Goal: Task Accomplishment & Management: Use online tool/utility

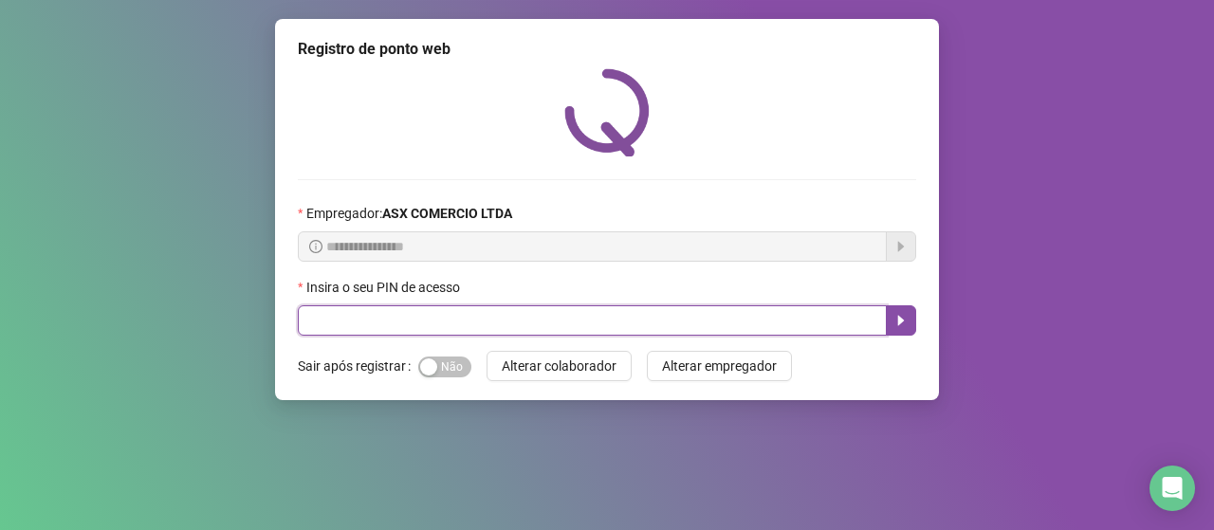
click at [342, 323] on input "text" at bounding box center [592, 320] width 589 height 30
type input "*****"
drag, startPoint x: 894, startPoint y: 305, endPoint x: 889, endPoint y: 318, distance: 13.6
click at [889, 318] on button "button" at bounding box center [901, 320] width 30 height 30
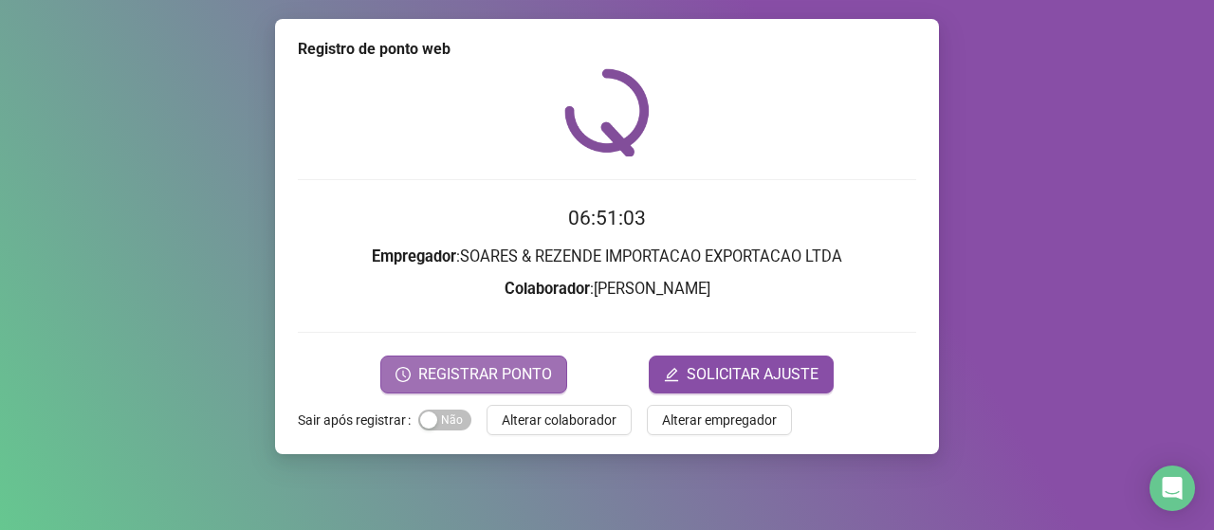
drag, startPoint x: 473, startPoint y: 369, endPoint x: 484, endPoint y: 375, distance: 11.9
click at [484, 375] on span "REGISTRAR PONTO" at bounding box center [485, 374] width 134 height 23
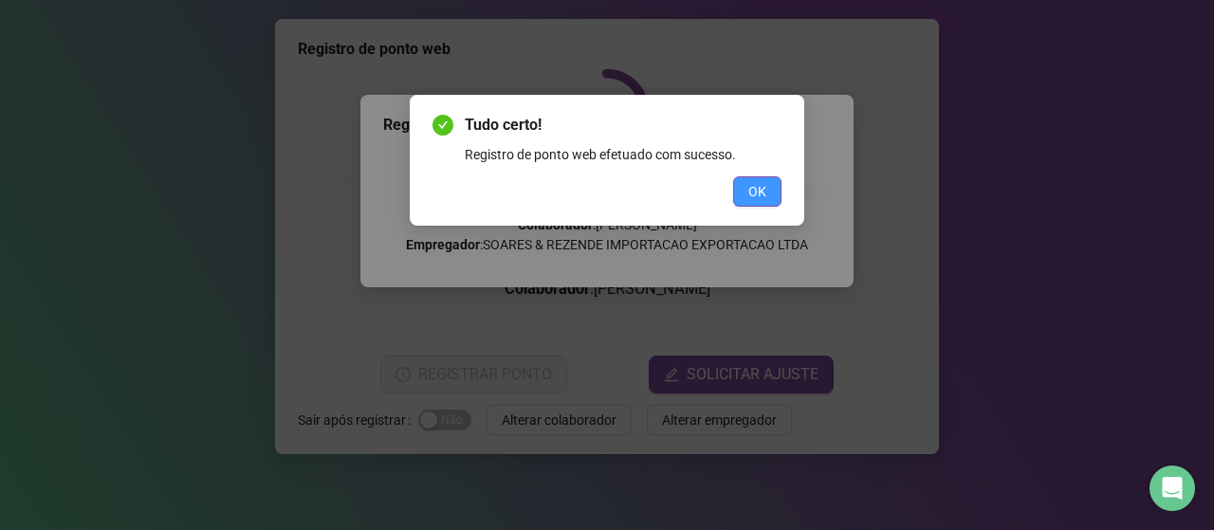
click at [758, 186] on span "OK" at bounding box center [757, 191] width 18 height 21
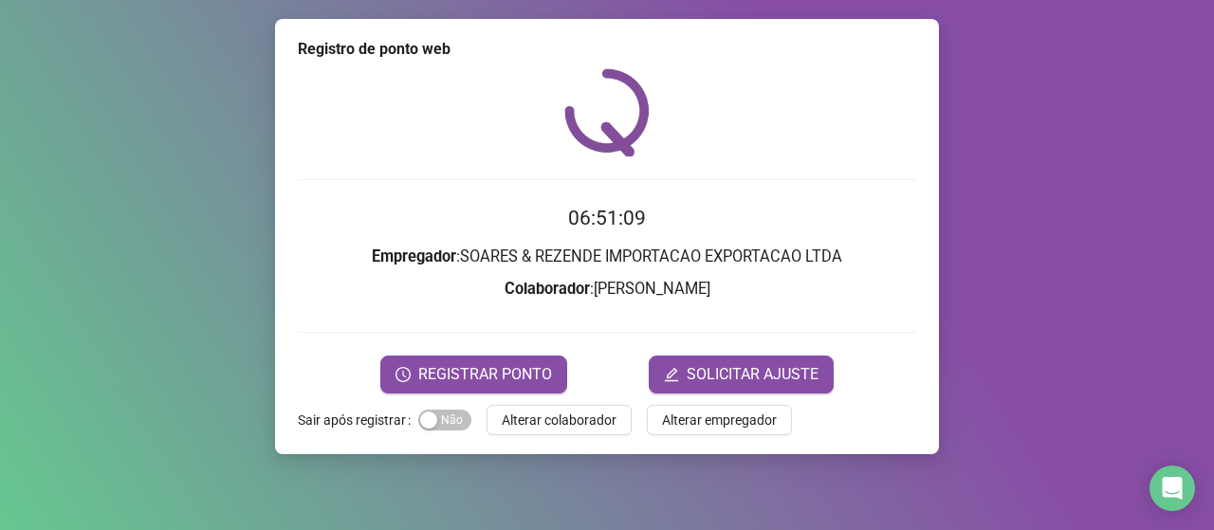
click at [551, 412] on span "Alterar colaborador" at bounding box center [559, 420] width 115 height 21
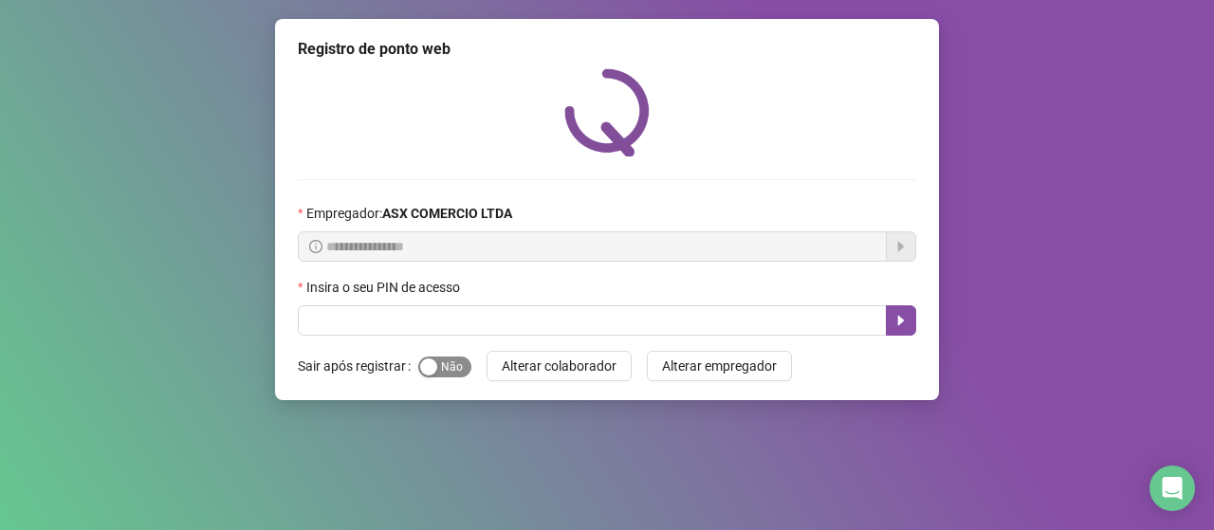
click at [420, 360] on div "button" at bounding box center [428, 367] width 17 height 17
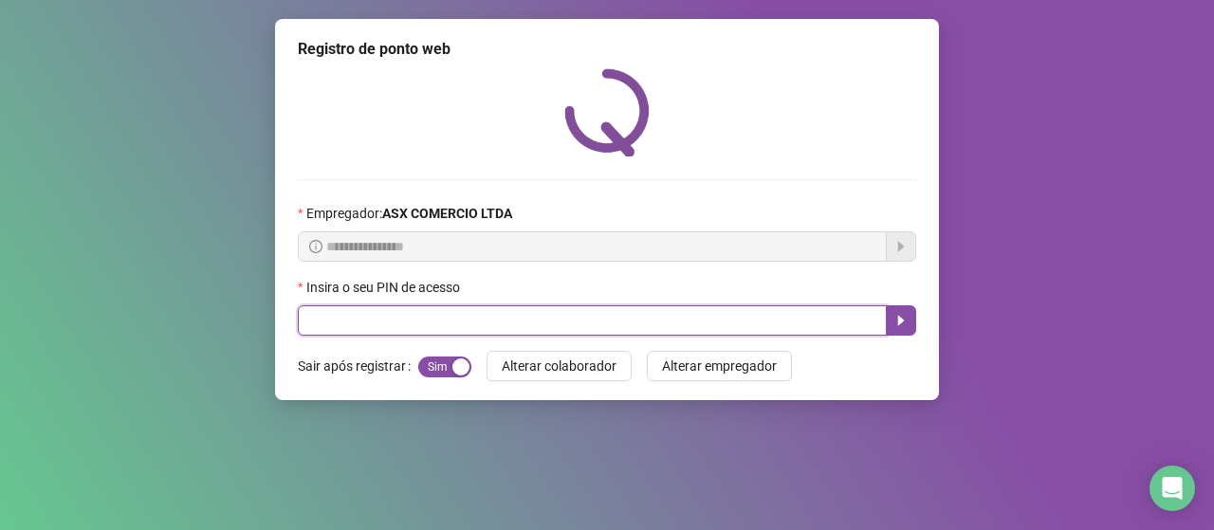
click at [466, 328] on input "text" at bounding box center [592, 320] width 589 height 30
type input "*****"
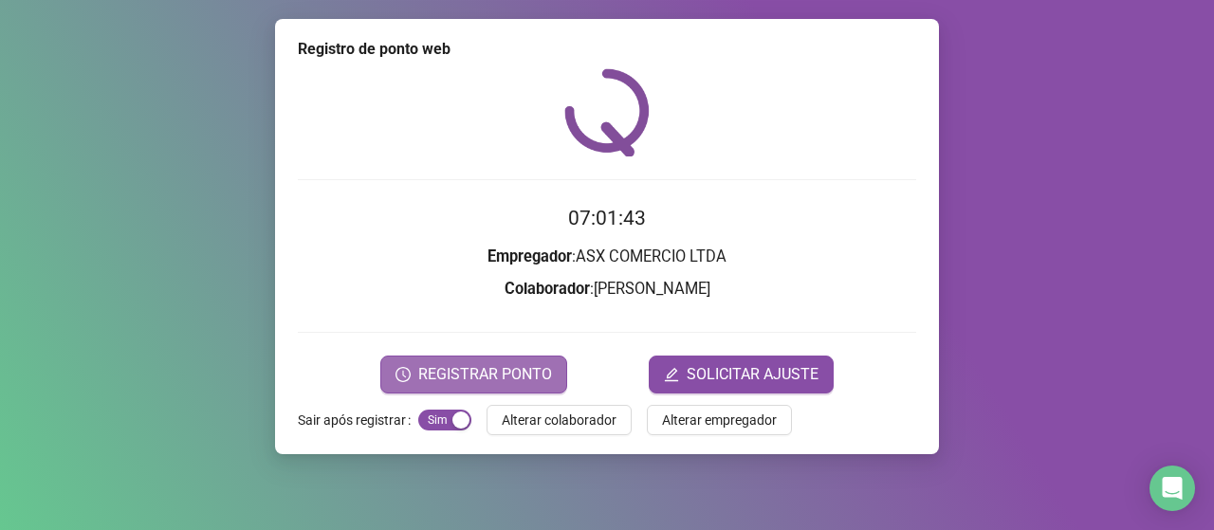
click at [496, 378] on span "REGISTRAR PONTO" at bounding box center [485, 374] width 134 height 23
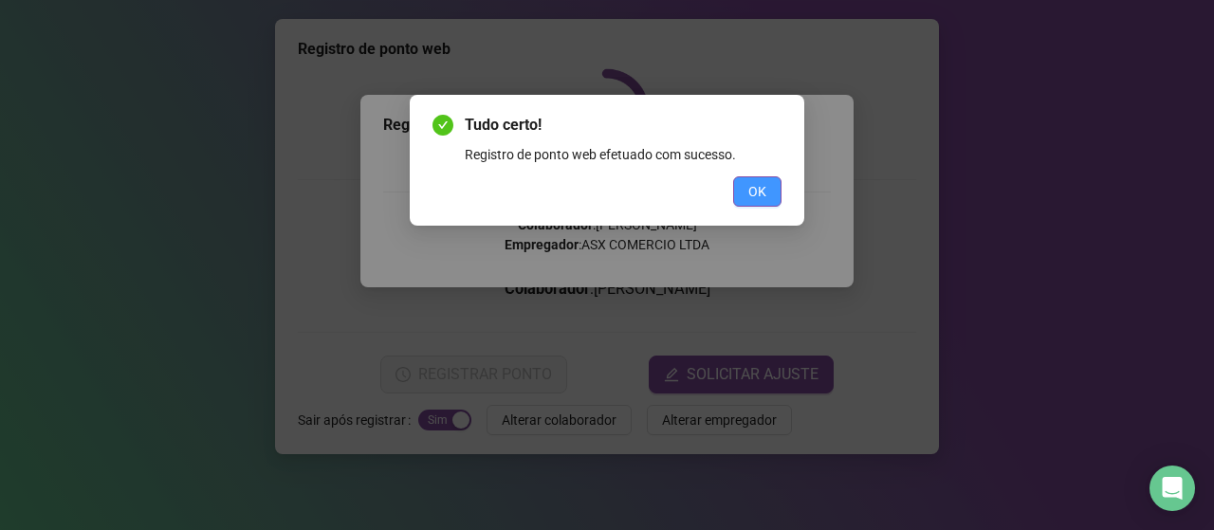
click at [757, 195] on span "OK" at bounding box center [757, 191] width 18 height 21
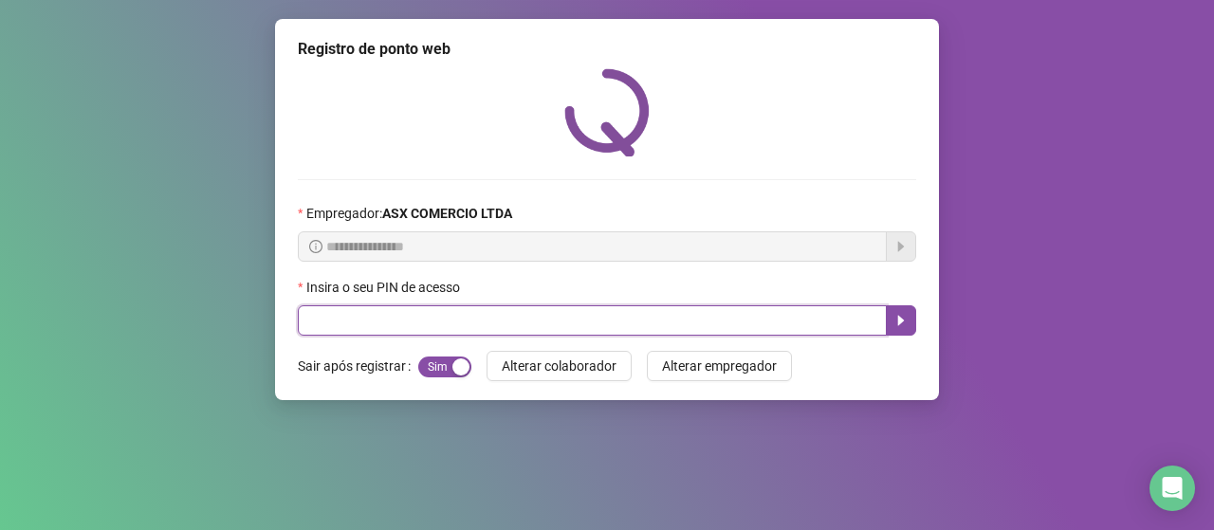
click at [522, 327] on input "text" at bounding box center [592, 320] width 589 height 30
type input "*****"
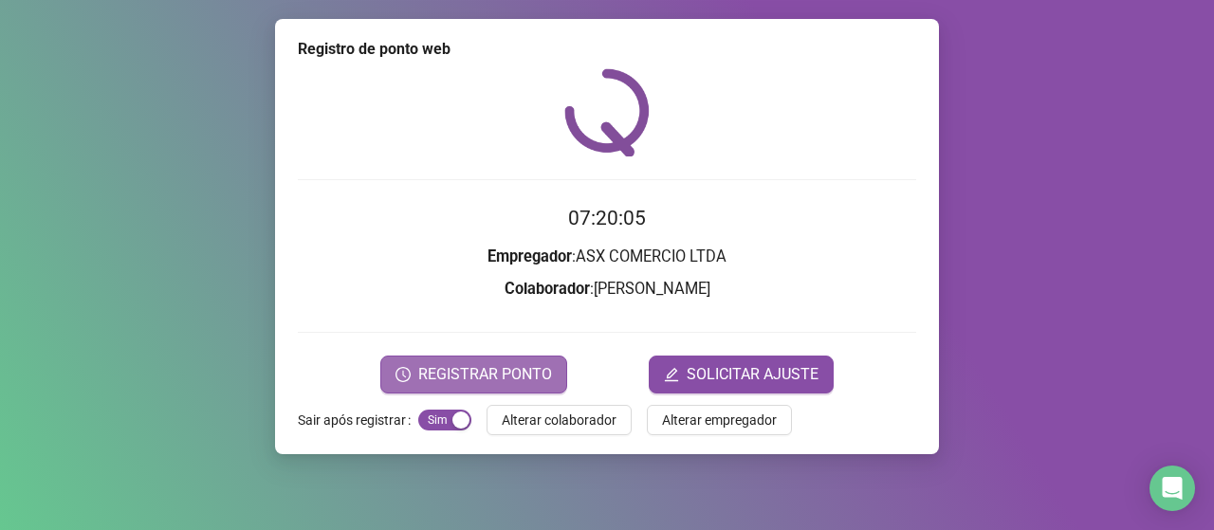
click at [459, 360] on button "REGISTRAR PONTO" at bounding box center [473, 375] width 187 height 38
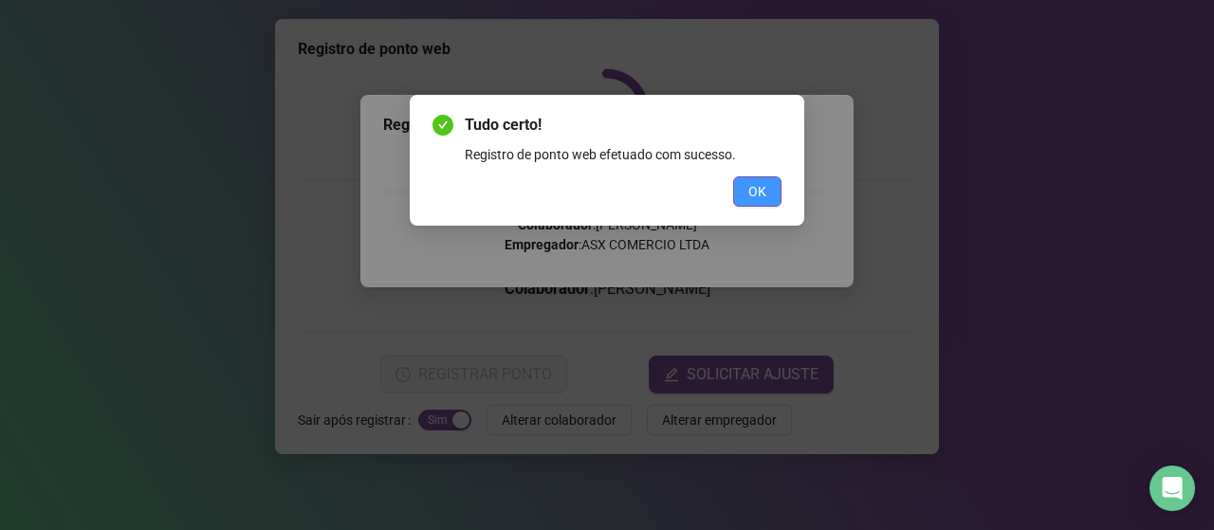
click at [750, 192] on span "OK" at bounding box center [757, 191] width 18 height 21
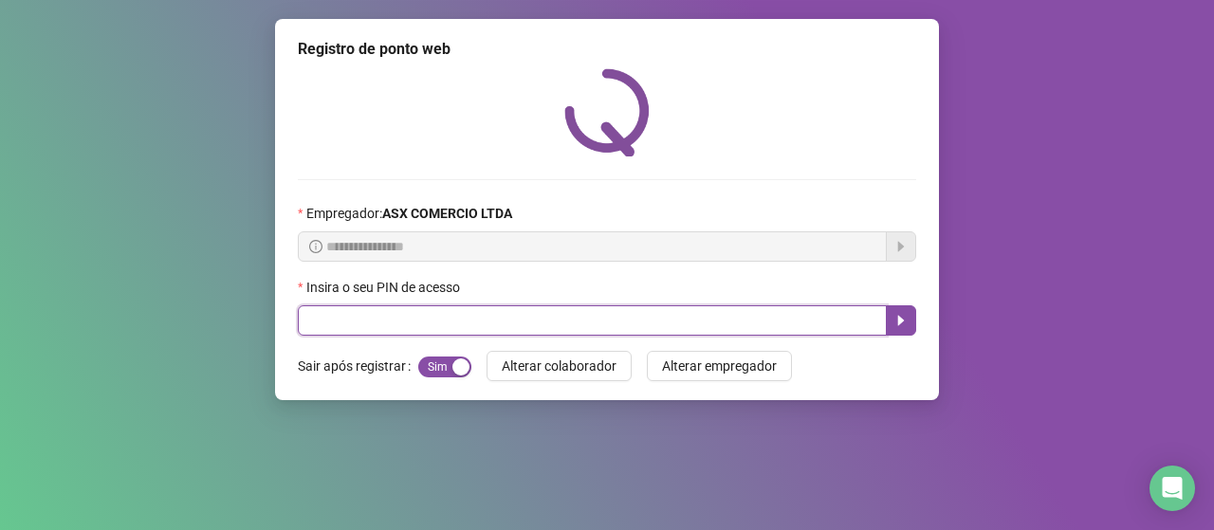
click at [367, 327] on input "text" at bounding box center [592, 320] width 589 height 30
type input "*"
type input "*****"
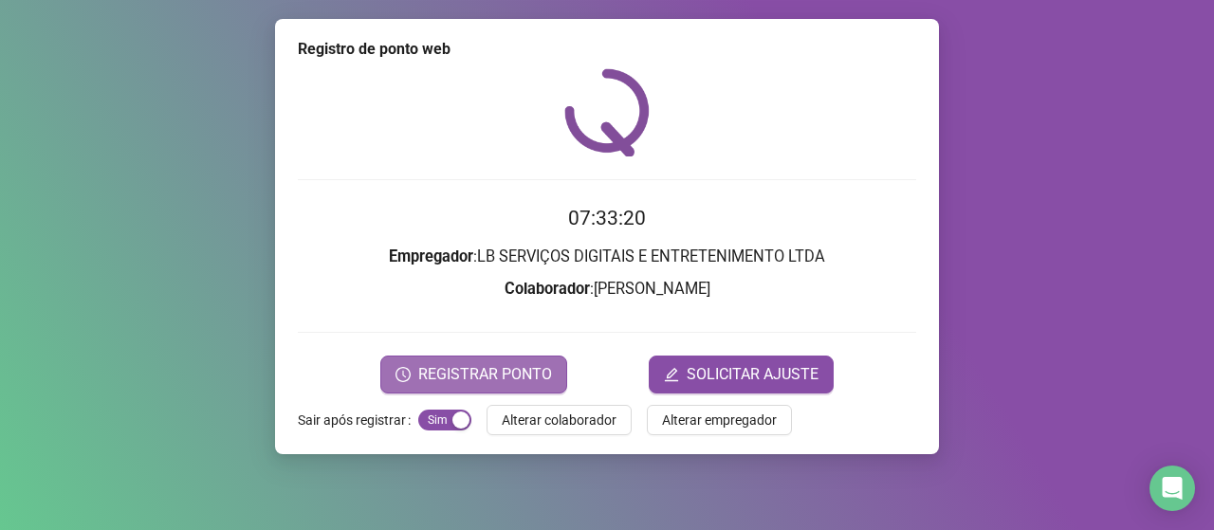
click at [484, 383] on span "REGISTRAR PONTO" at bounding box center [485, 374] width 134 height 23
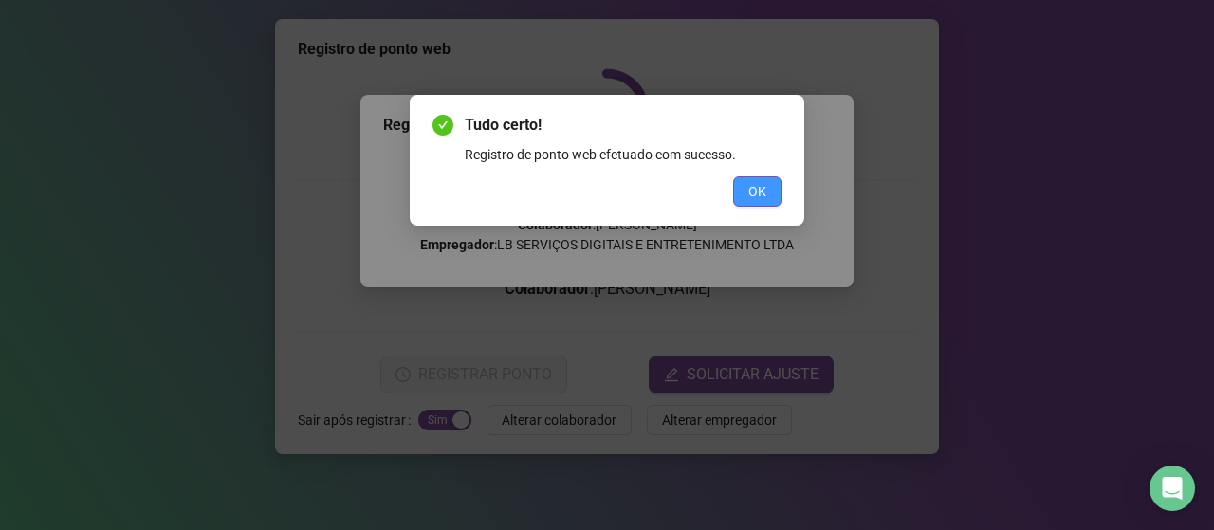
click at [750, 192] on span "OK" at bounding box center [757, 191] width 18 height 21
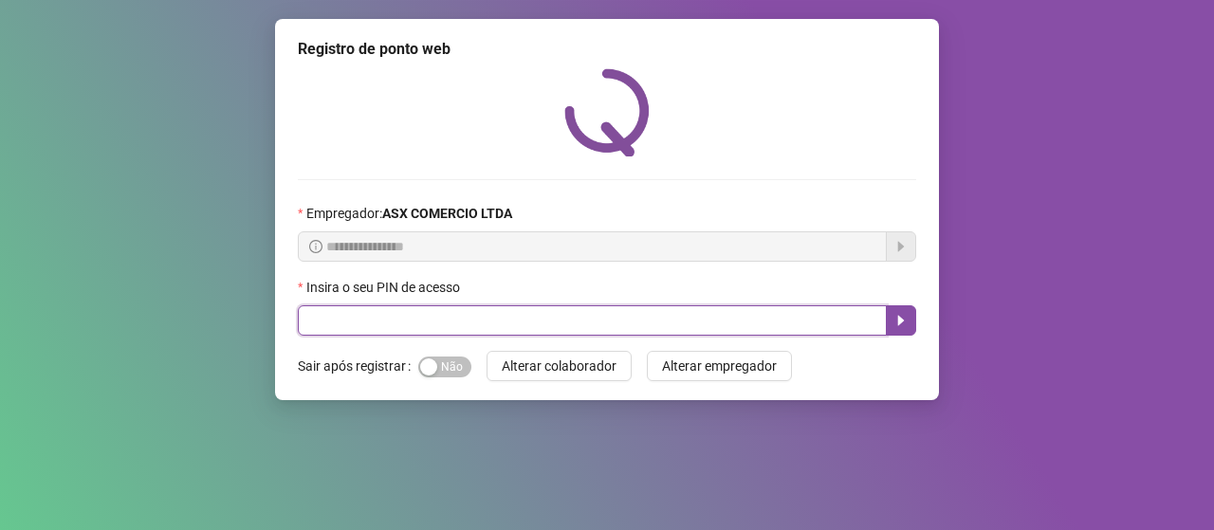
click at [535, 325] on input "text" at bounding box center [592, 320] width 589 height 30
type input "*****"
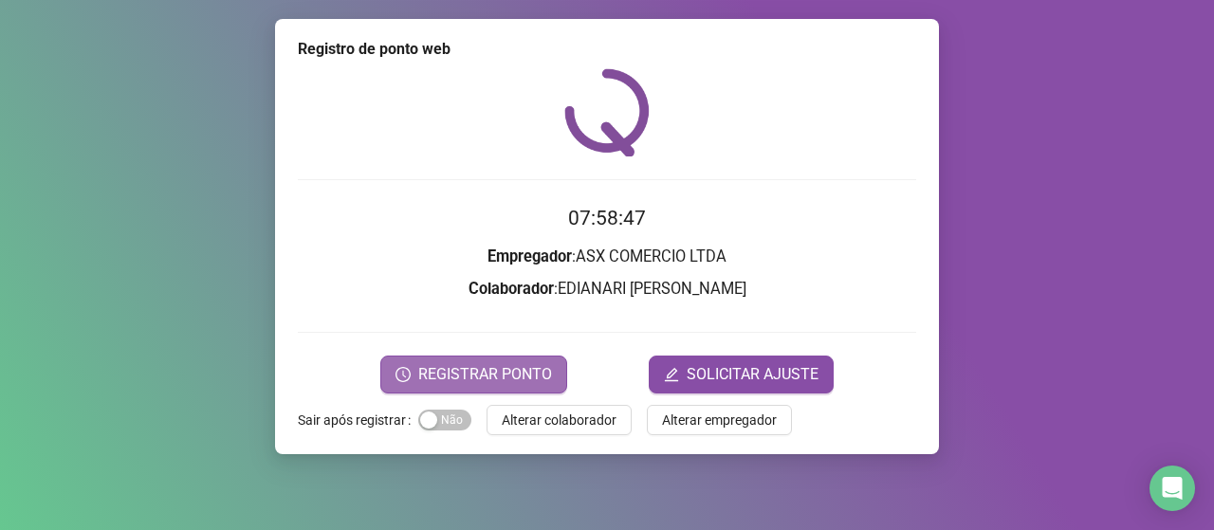
click at [537, 360] on button "REGISTRAR PONTO" at bounding box center [473, 375] width 187 height 38
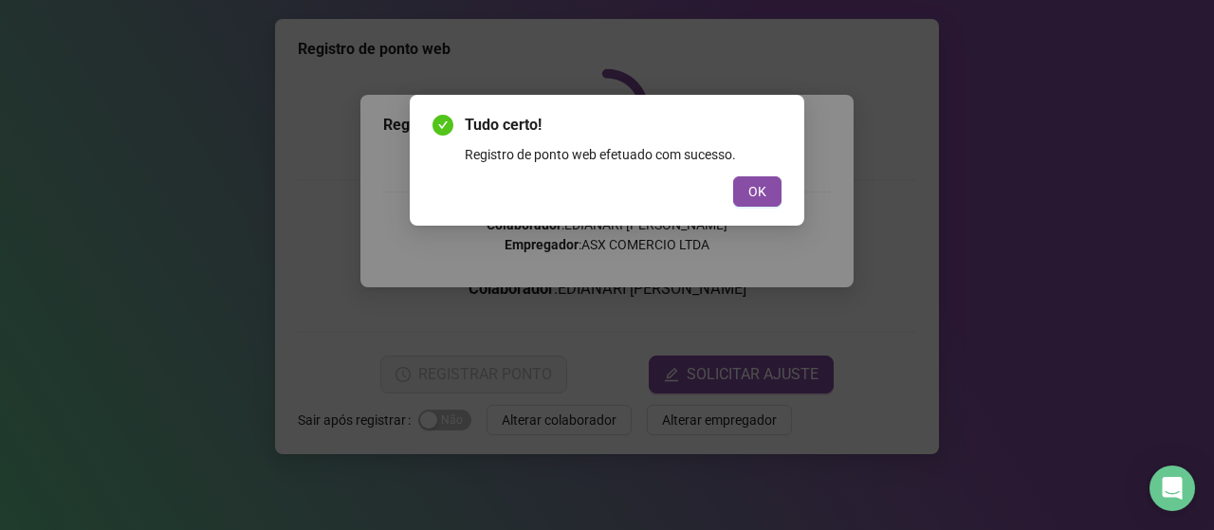
click at [761, 189] on span "OK" at bounding box center [757, 191] width 18 height 21
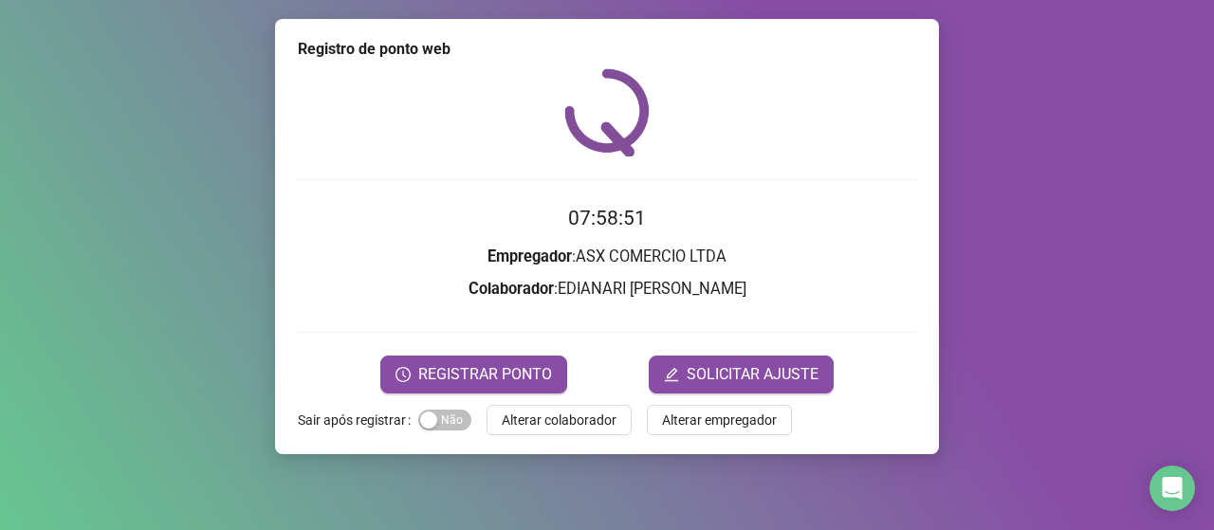
drag, startPoint x: 607, startPoint y: 419, endPoint x: 207, endPoint y: 280, distance: 423.9
click at [605, 416] on span "Alterar colaborador" at bounding box center [559, 420] width 115 height 21
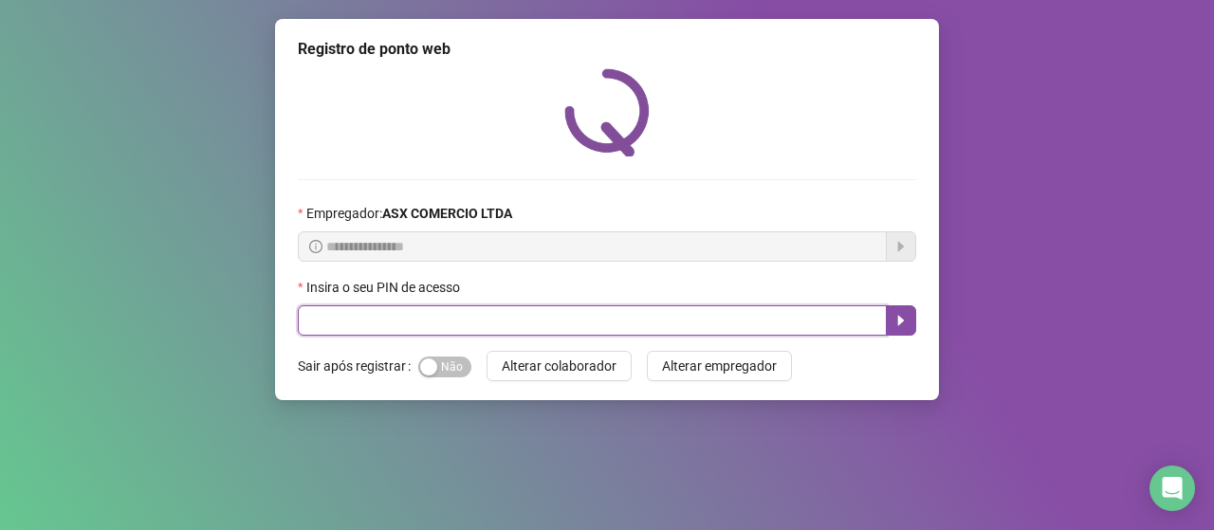
drag, startPoint x: 499, startPoint y: 324, endPoint x: 492, endPoint y: 304, distance: 21.9
click at [499, 323] on input "text" at bounding box center [592, 320] width 589 height 30
type input "*****"
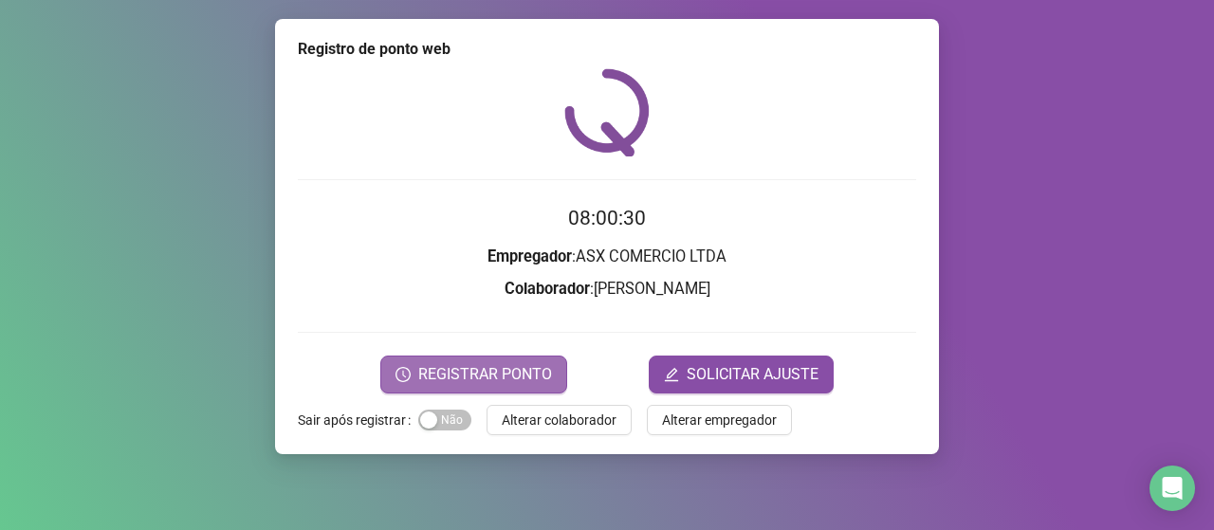
click at [498, 364] on span "REGISTRAR PONTO" at bounding box center [485, 374] width 134 height 23
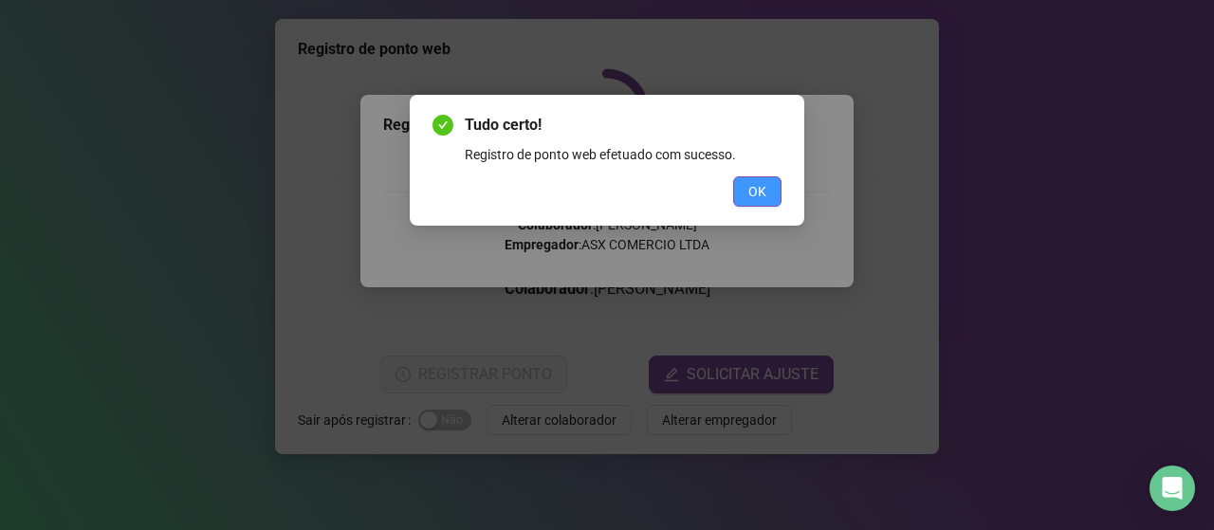
click at [763, 184] on span "OK" at bounding box center [757, 191] width 18 height 21
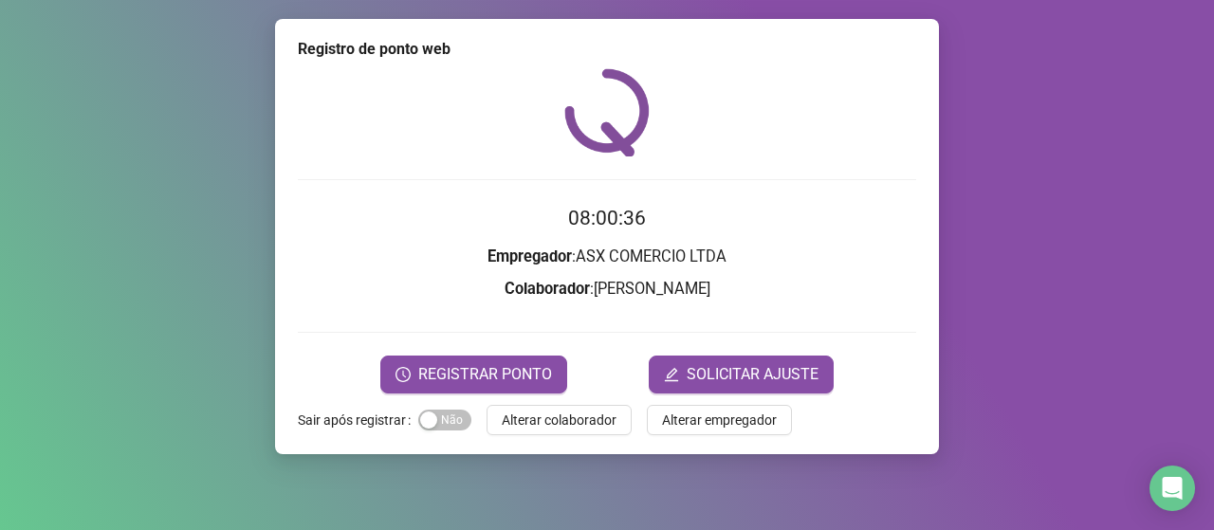
click at [559, 413] on span "Alterar colaborador" at bounding box center [559, 420] width 115 height 21
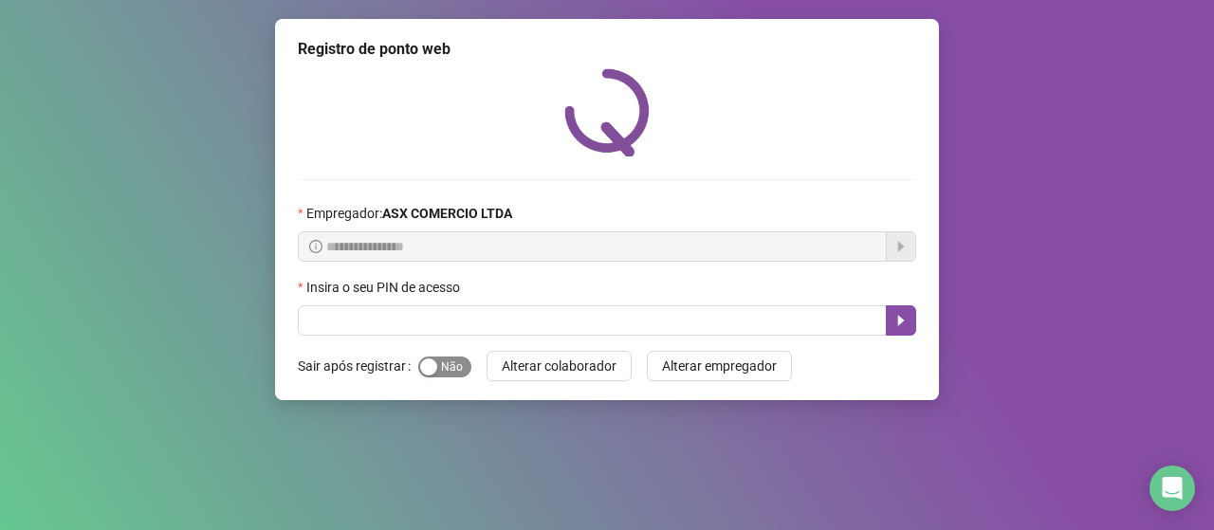
click at [427, 360] on div "button" at bounding box center [428, 367] width 17 height 17
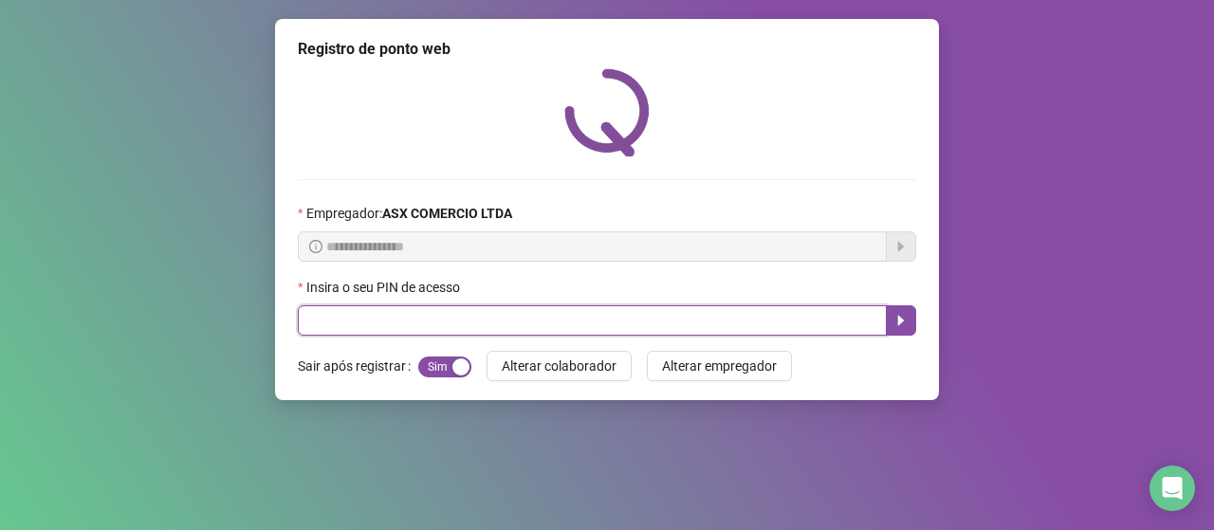
click at [498, 311] on input "text" at bounding box center [592, 320] width 589 height 30
type input "*****"
click at [904, 311] on button "button" at bounding box center [901, 320] width 30 height 30
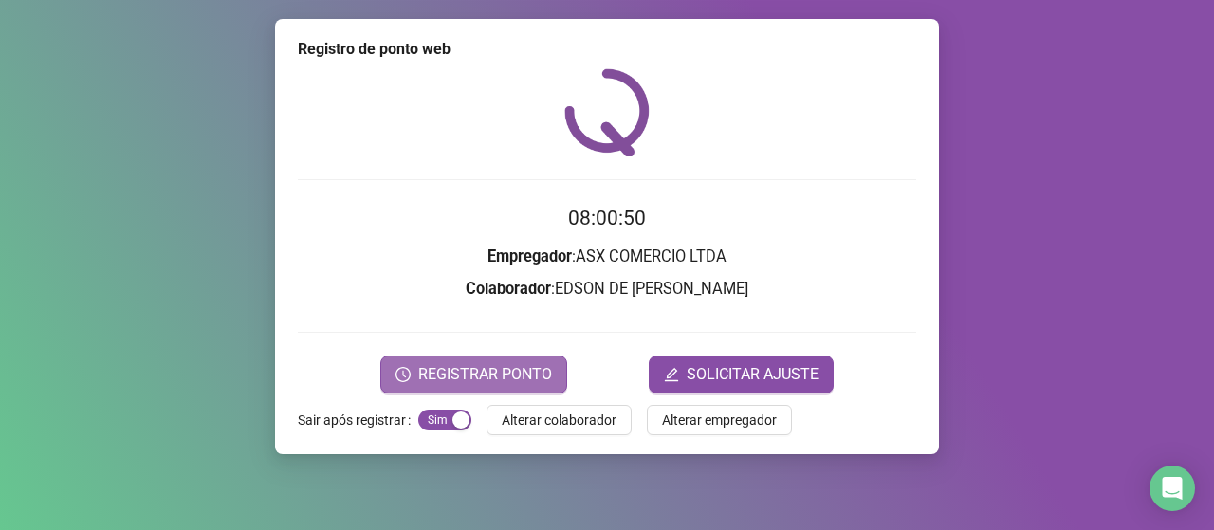
click at [513, 378] on span "REGISTRAR PONTO" at bounding box center [485, 374] width 134 height 23
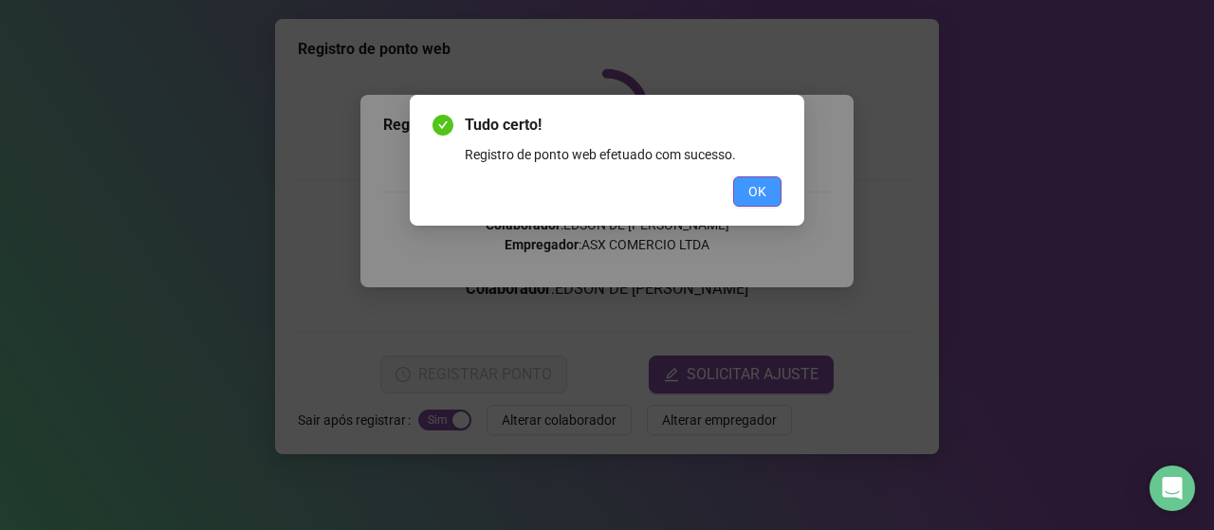
click at [771, 185] on button "OK" at bounding box center [757, 191] width 48 height 30
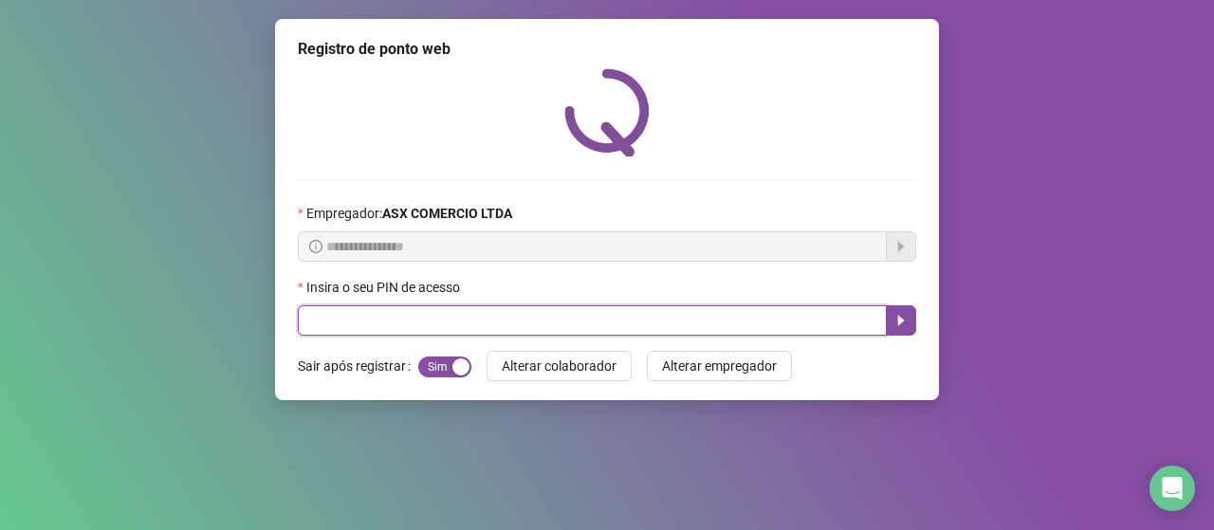
click at [602, 320] on input "text" at bounding box center [592, 320] width 589 height 30
type input "*****"
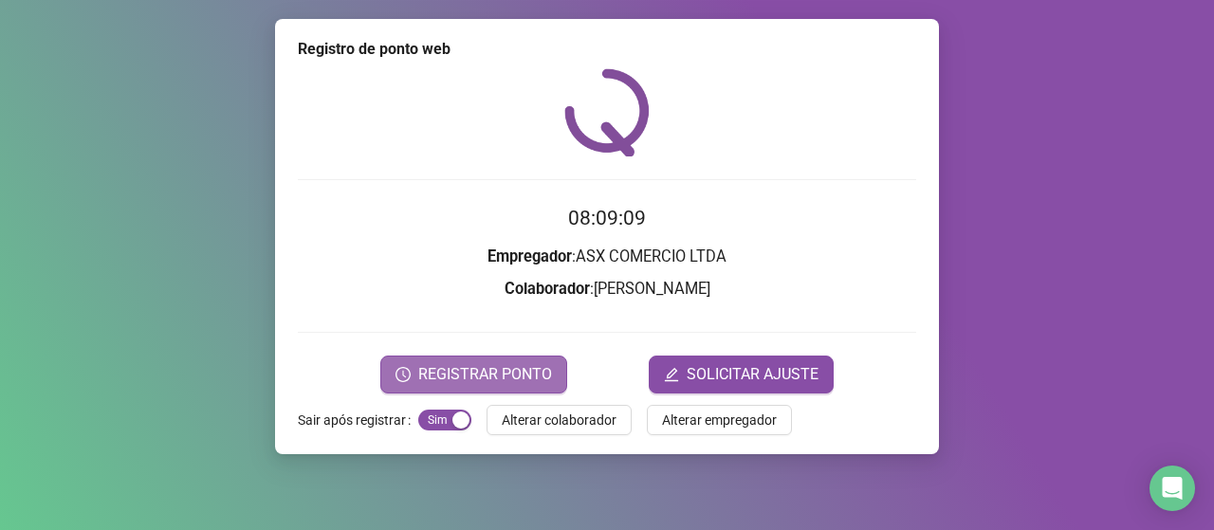
click at [520, 365] on span "REGISTRAR PONTO" at bounding box center [485, 374] width 134 height 23
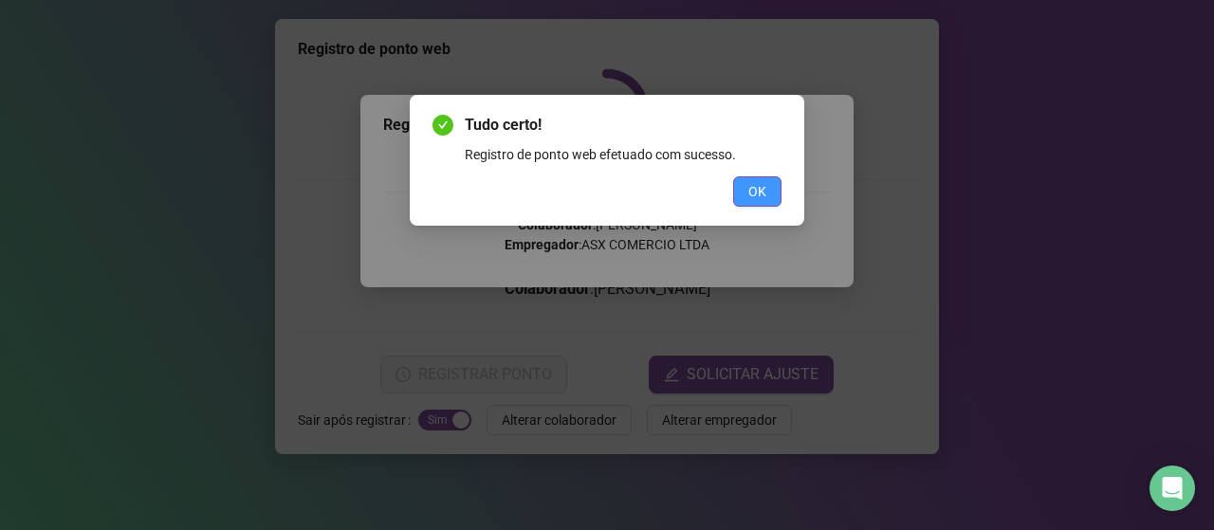
click at [744, 195] on button "OK" at bounding box center [757, 191] width 48 height 30
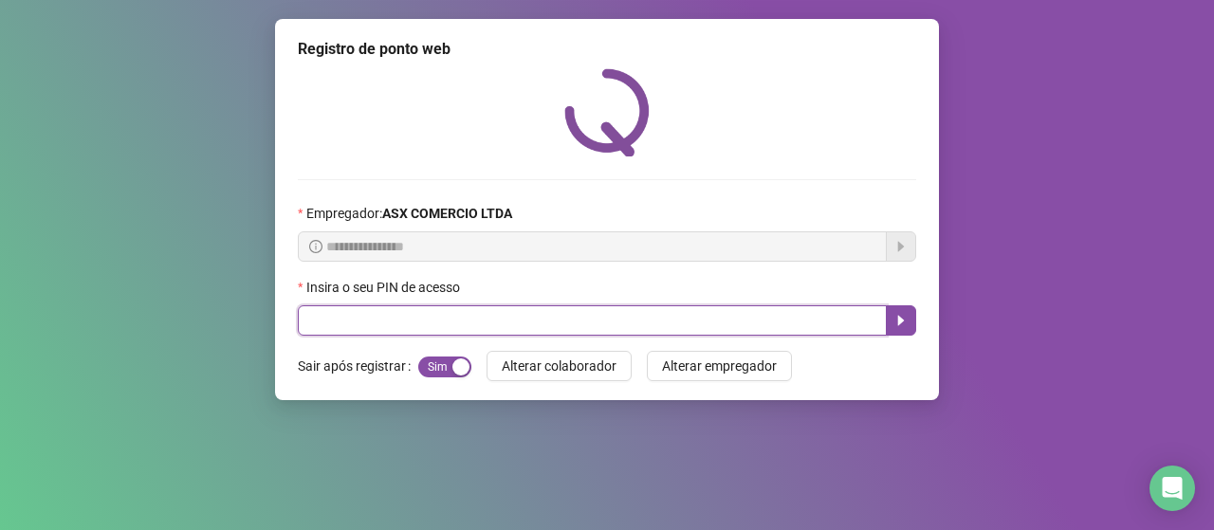
click at [607, 330] on input "text" at bounding box center [592, 320] width 589 height 30
type input "*****"
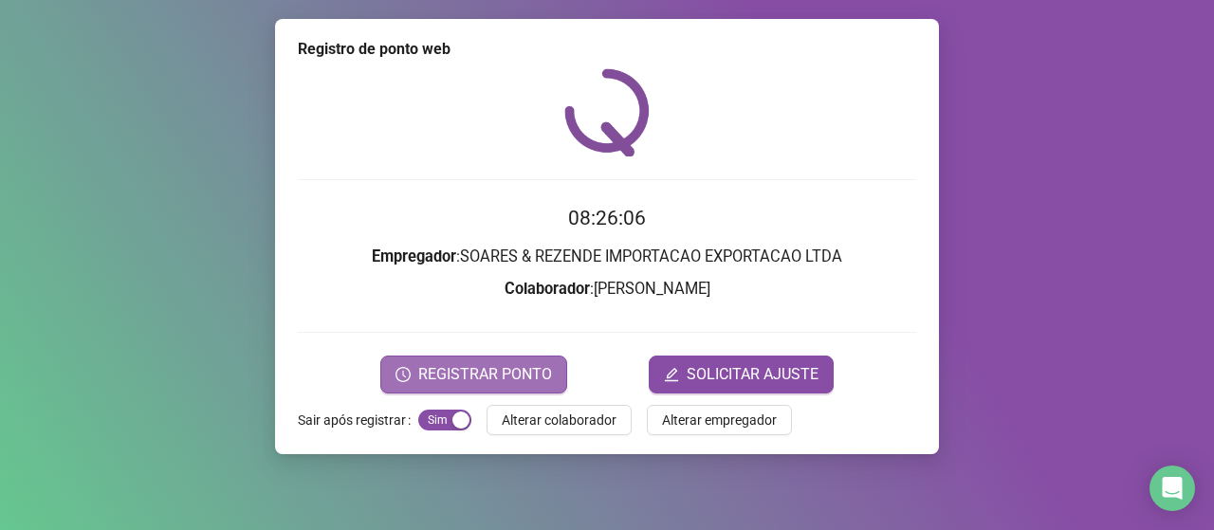
click at [513, 379] on span "REGISTRAR PONTO" at bounding box center [485, 374] width 134 height 23
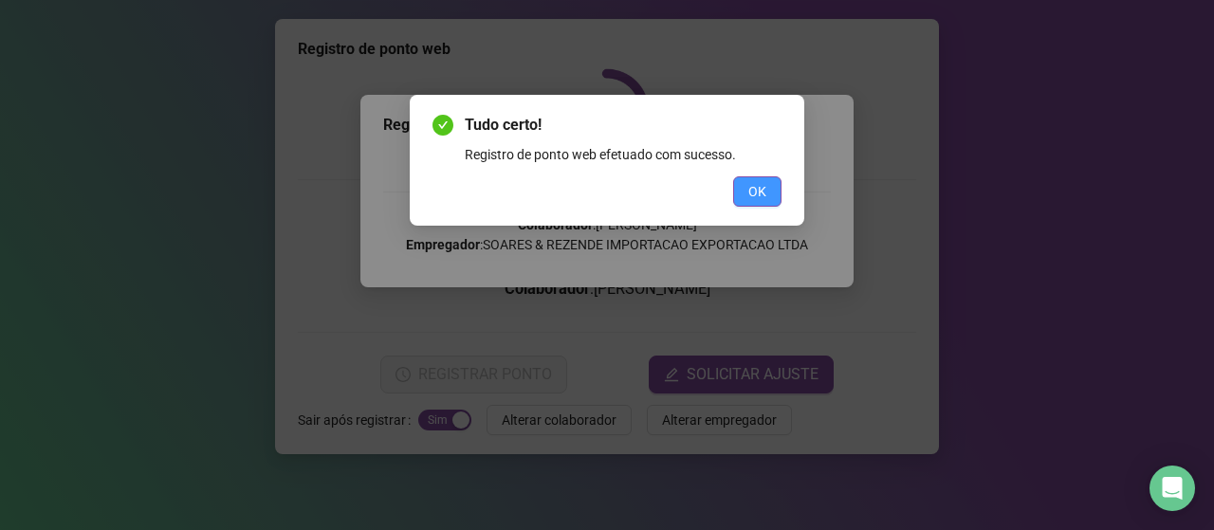
click at [765, 190] on span "OK" at bounding box center [757, 191] width 18 height 21
